Goal: Information Seeking & Learning: Learn about a topic

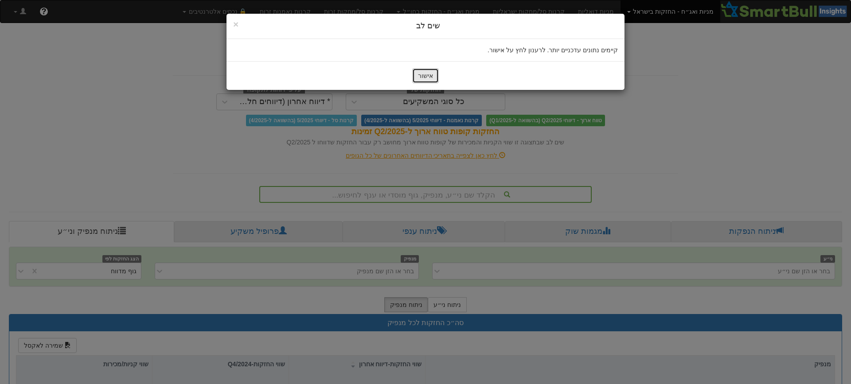
click at [421, 77] on button "אישור" at bounding box center [425, 75] width 27 height 15
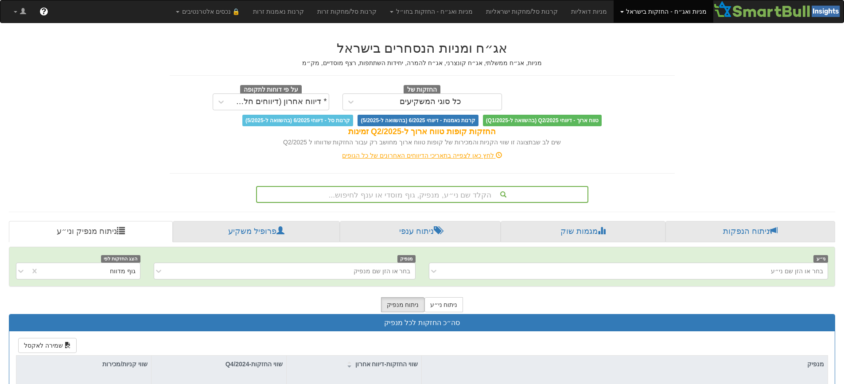
click at [480, 190] on div "הקלד שם ני״ע, מנפיק, גוף מוסדי או ענף לחיפוש..." at bounding box center [422, 194] width 332 height 17
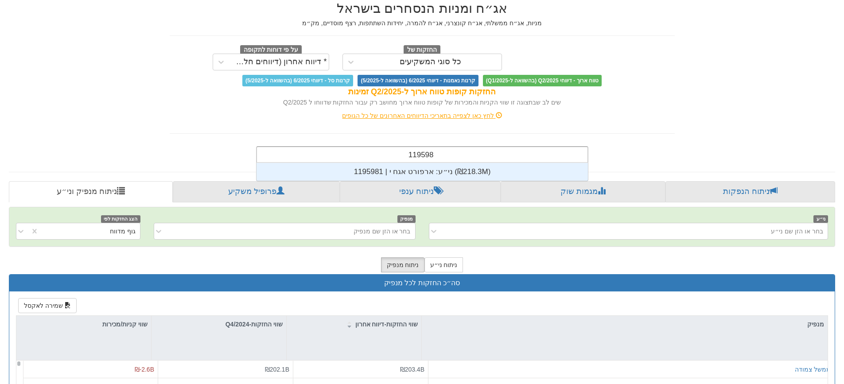
scroll to position [18, 0]
type input "1195981"
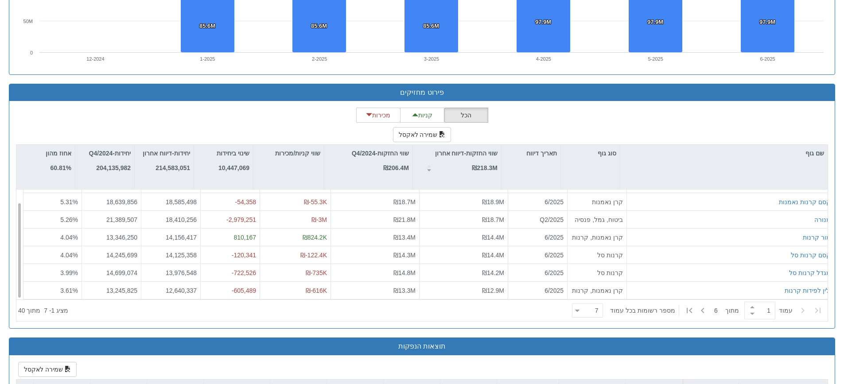
scroll to position [14, 0]
click at [701, 310] on icon at bounding box center [703, 310] width 11 height 11
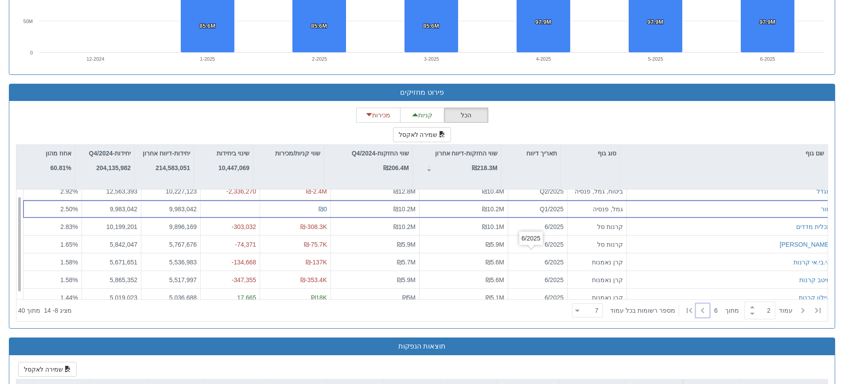
scroll to position [0, 0]
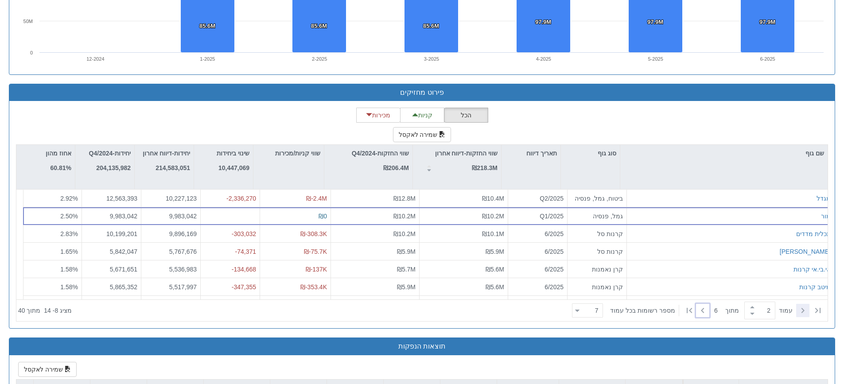
click at [805, 309] on icon at bounding box center [803, 310] width 11 height 11
type input "1"
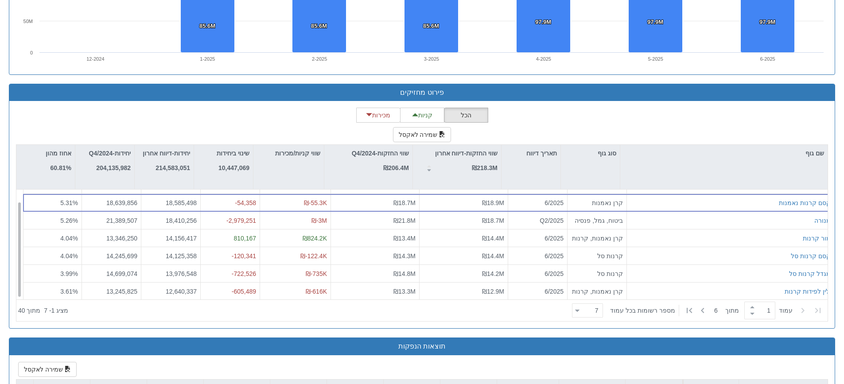
scroll to position [14, 0]
